Goal: Complete application form

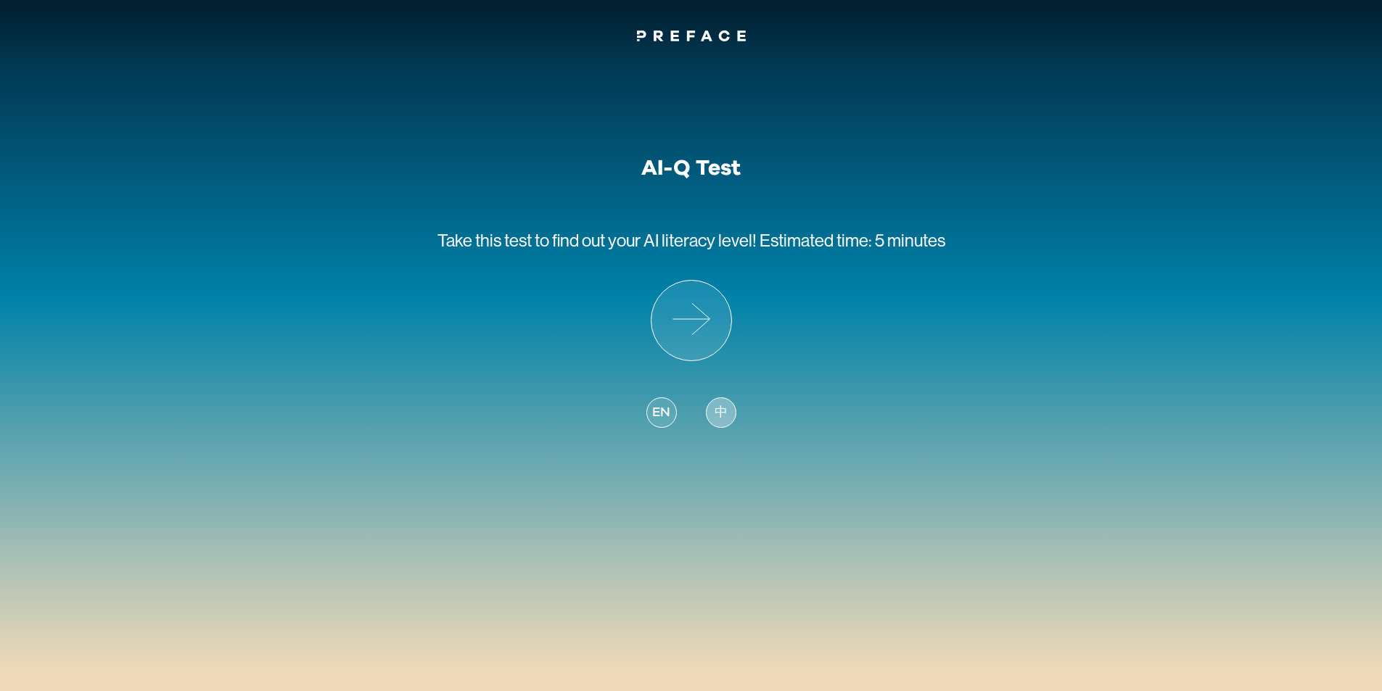
click at [718, 415] on span "中" at bounding box center [720, 413] width 13 height 20
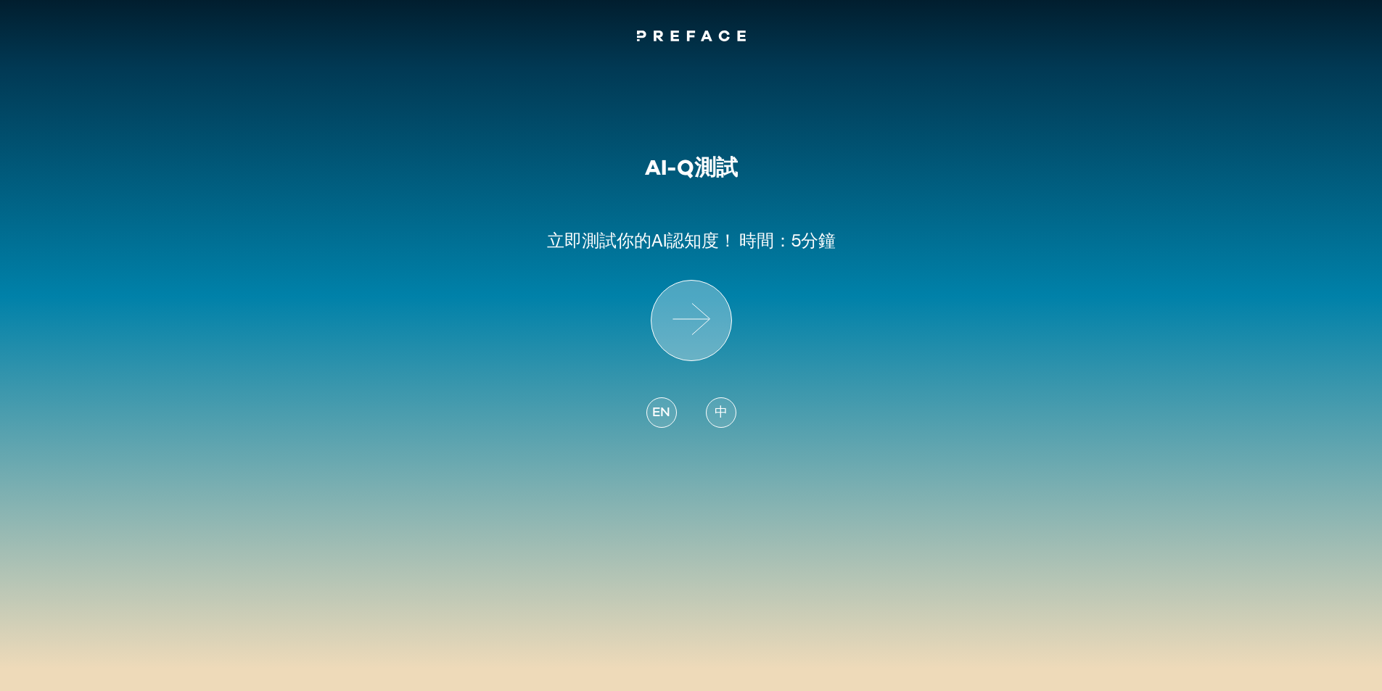
click at [682, 292] on icon at bounding box center [691, 321] width 80 height 80
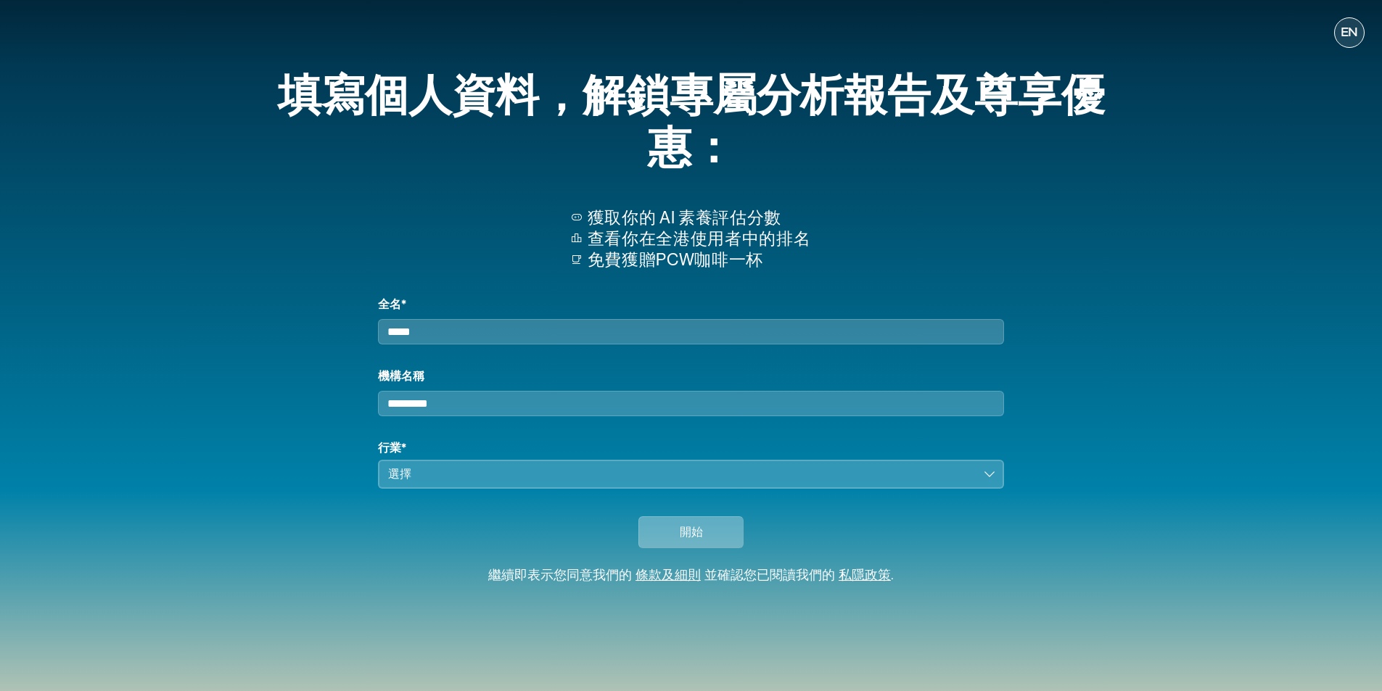
click at [689, 541] on span "開始" at bounding box center [691, 532] width 23 height 17
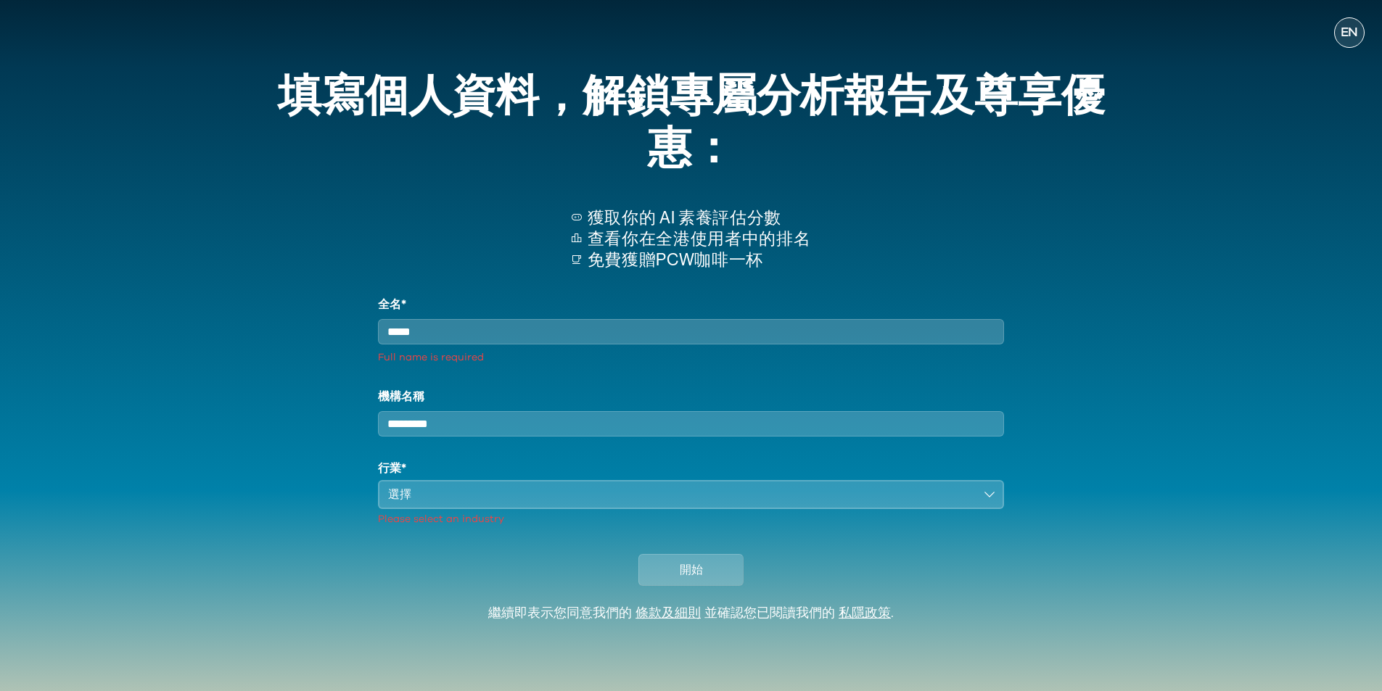
click at [538, 341] on input "全名*" at bounding box center [690, 331] width 625 height 25
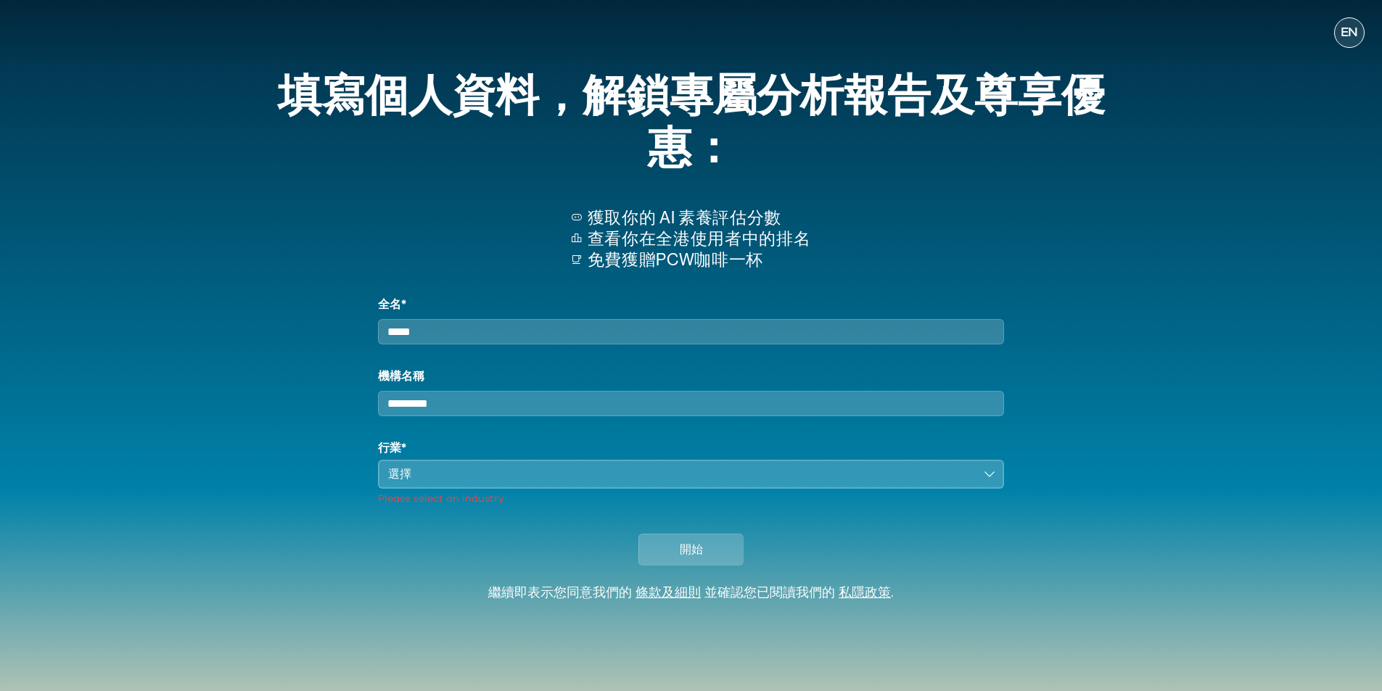
click at [609, 479] on div "選擇" at bounding box center [680, 474] width 585 height 17
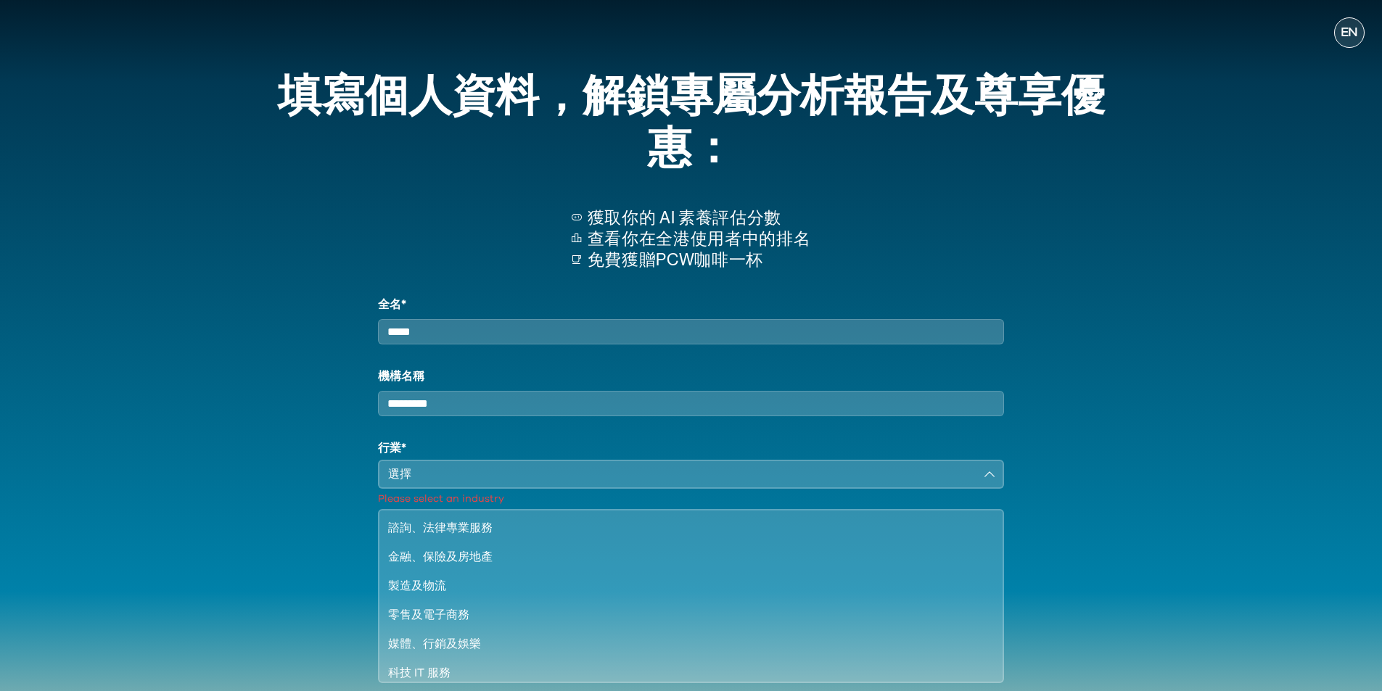
click at [590, 483] on div "選擇" at bounding box center [680, 474] width 585 height 17
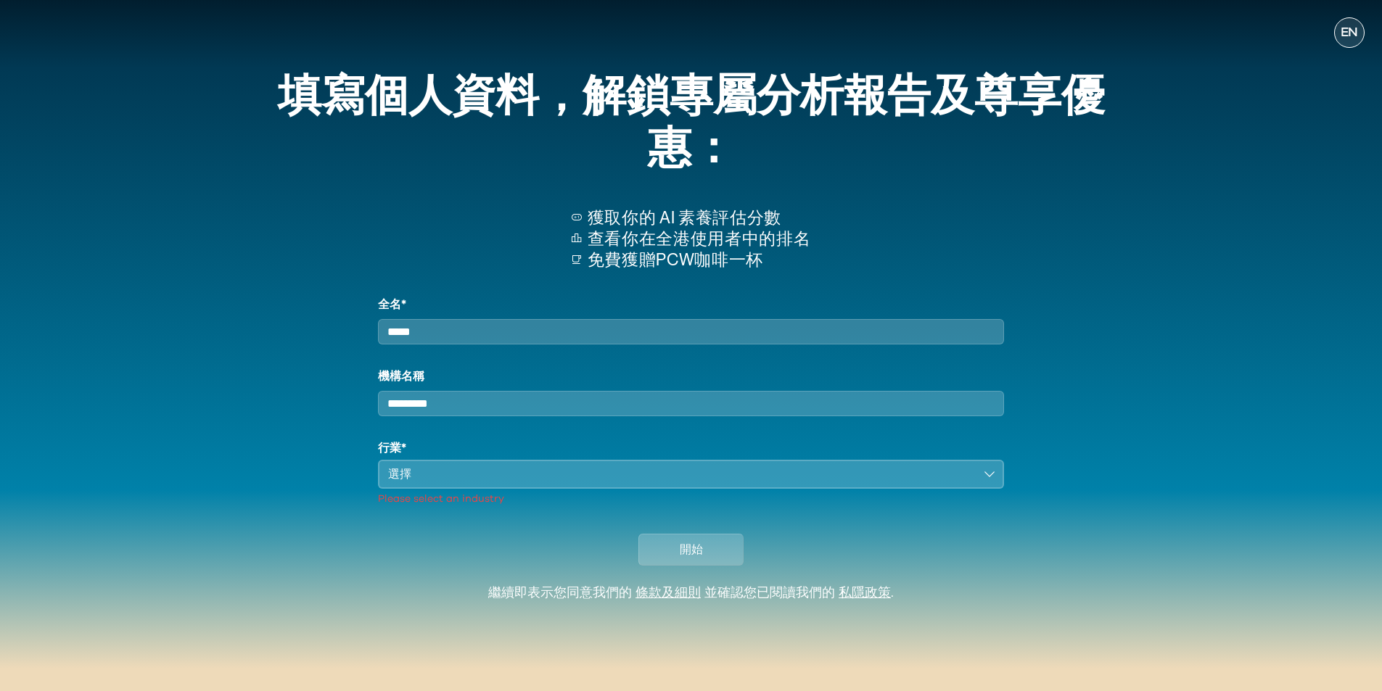
click at [590, 483] on div "選擇" at bounding box center [680, 474] width 585 height 17
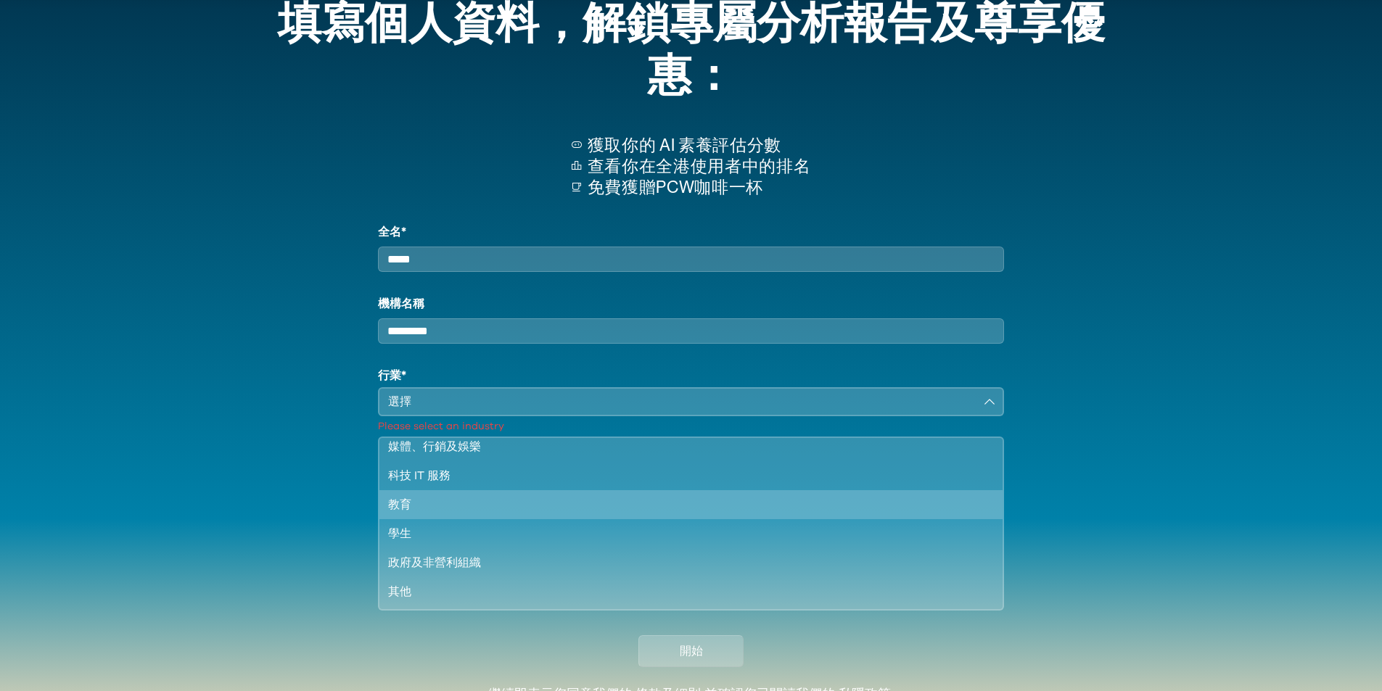
scroll to position [145, 0]
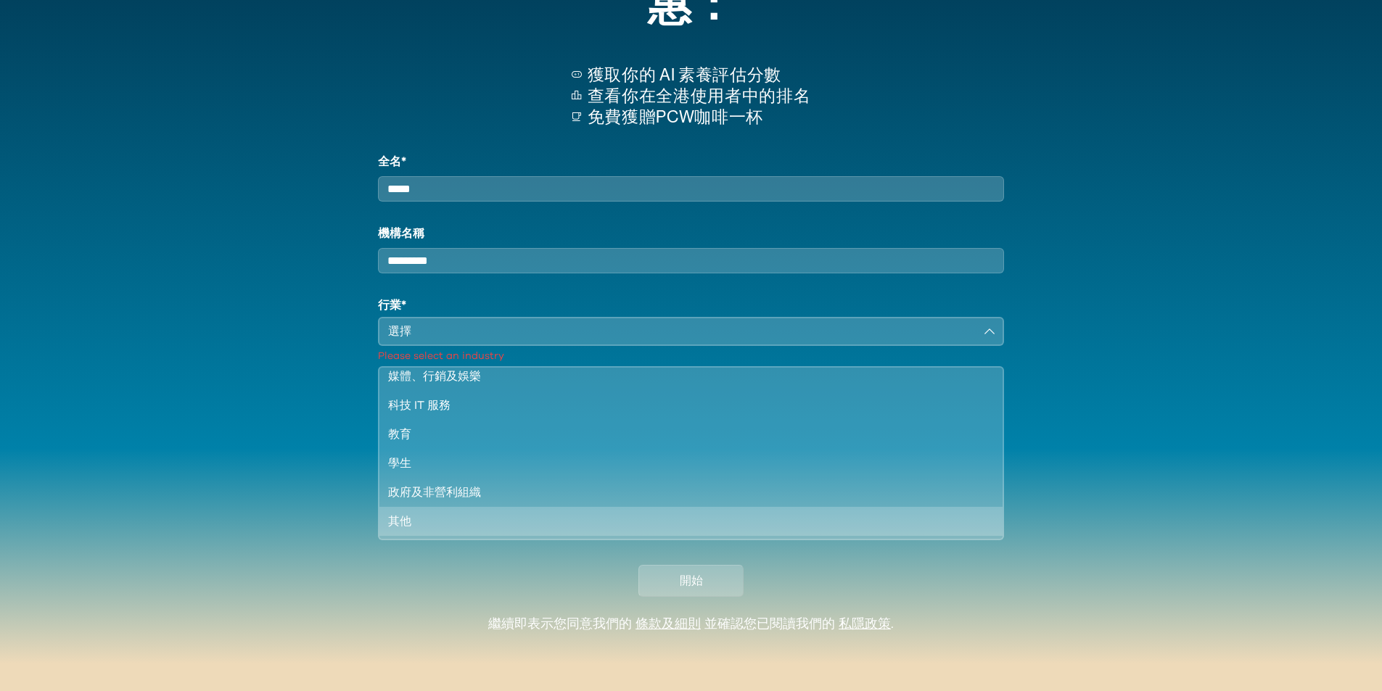
click at [505, 536] on li "其他" at bounding box center [690, 521] width 622 height 29
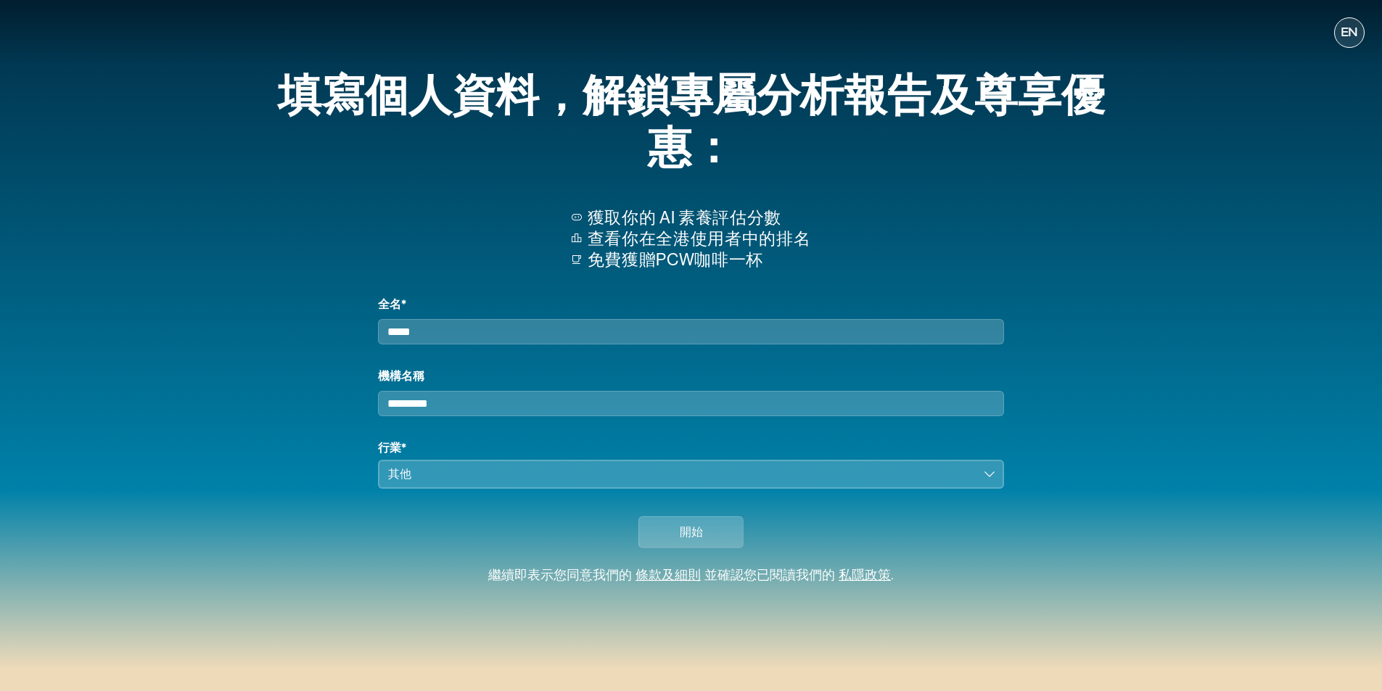
scroll to position [0, 0]
